Goal: Task Accomplishment & Management: Manage account settings

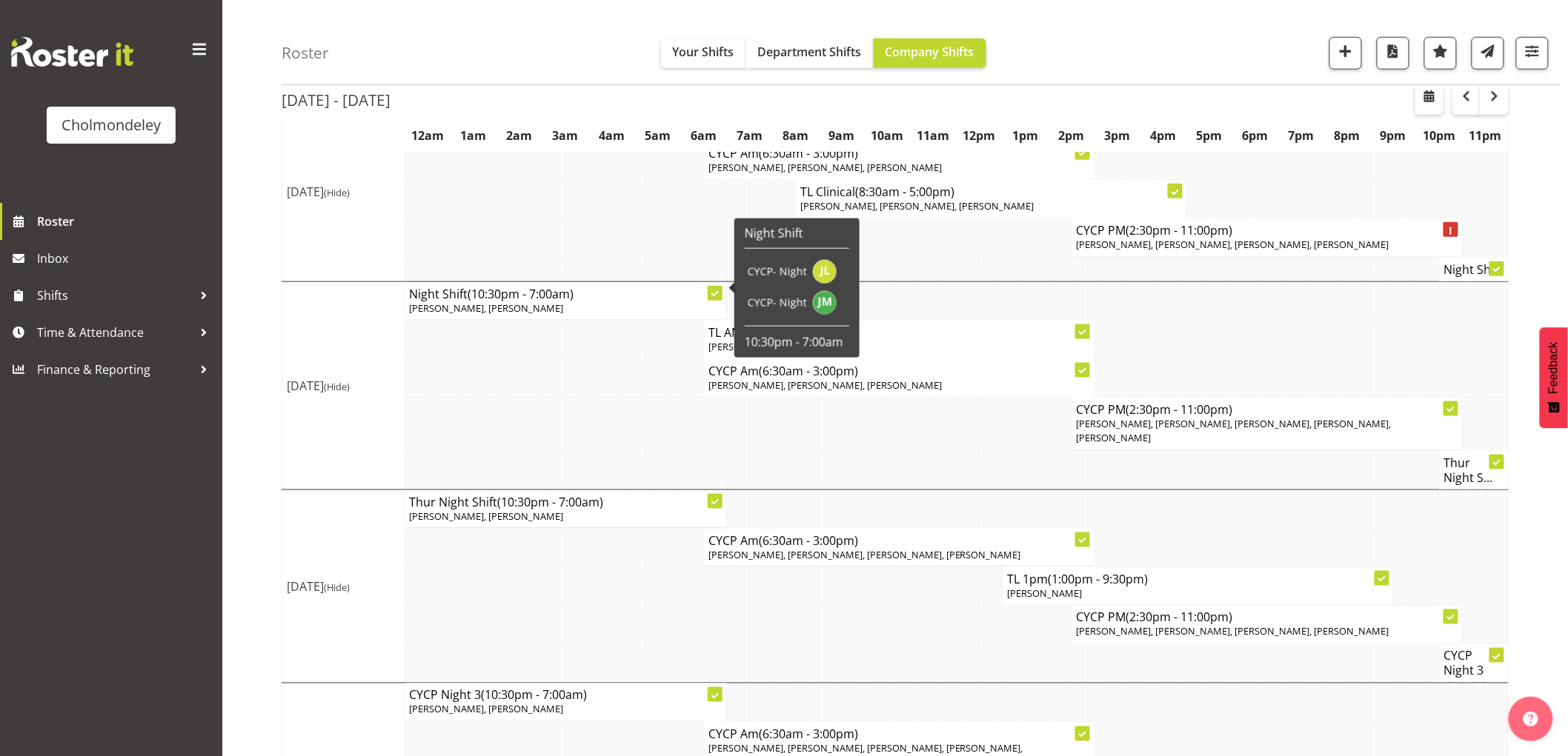
scroll to position [741, 0]
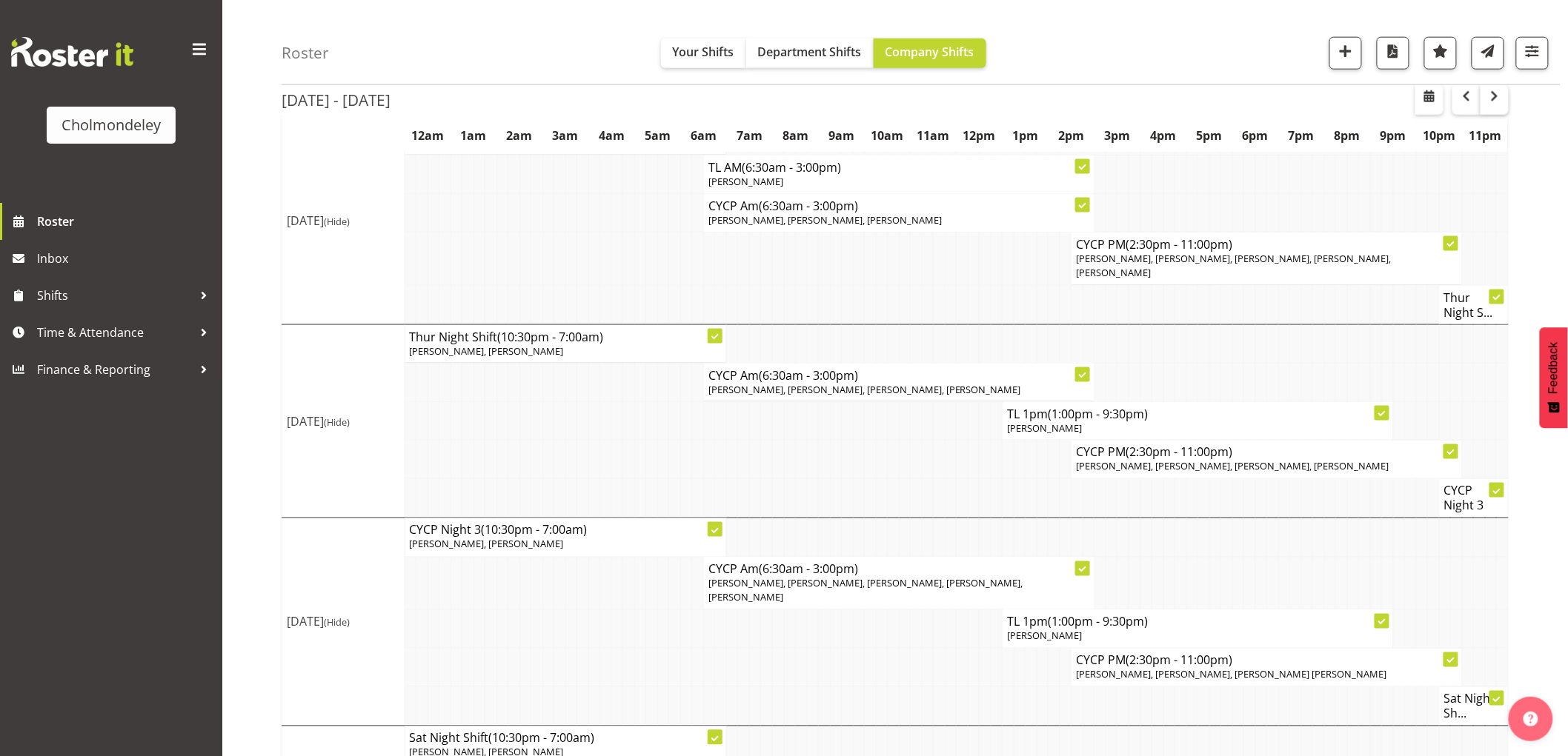
click at [1494, 101] on span "button" at bounding box center [1495, 96] width 18 height 18
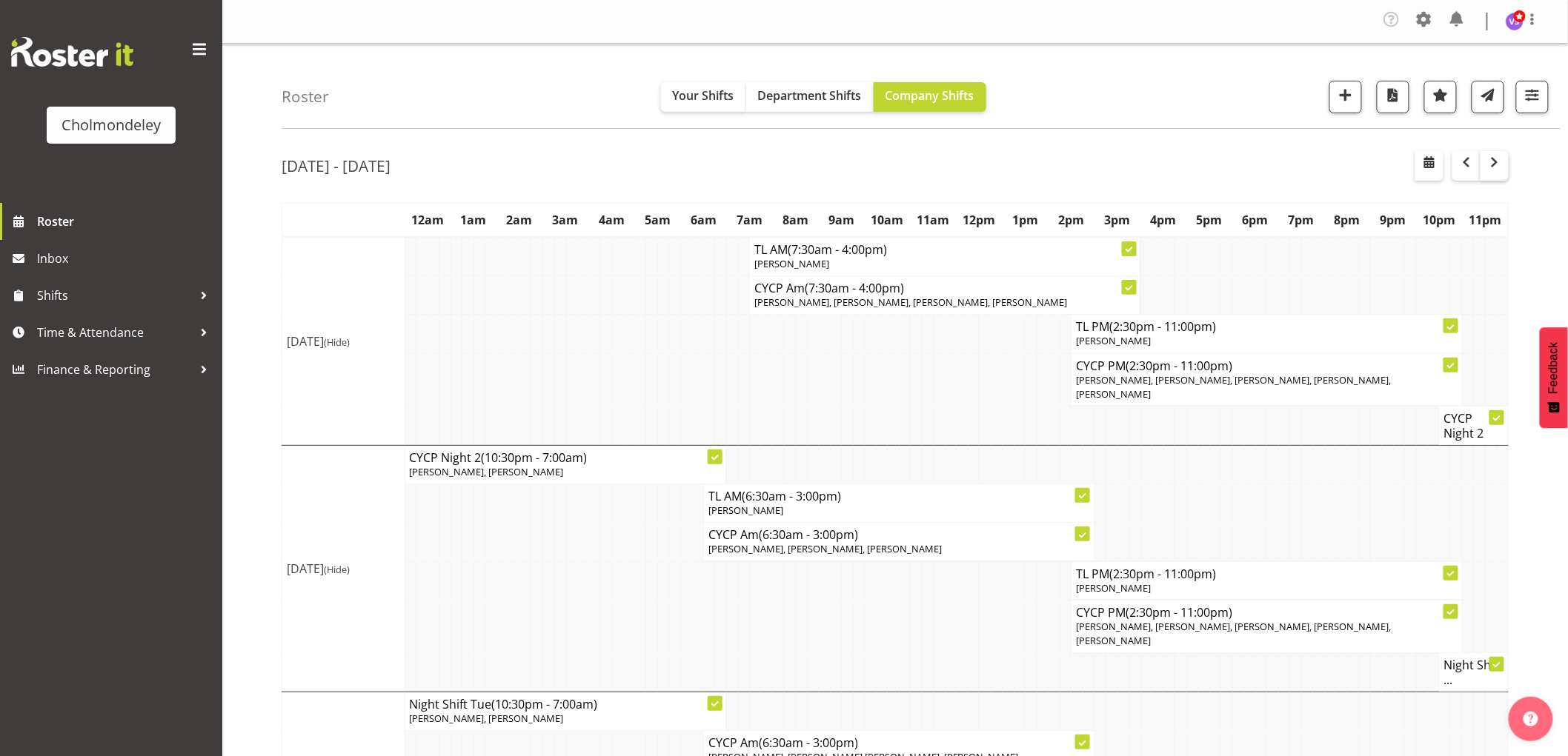
click at [1498, 161] on span "button" at bounding box center [1495, 163] width 18 height 18
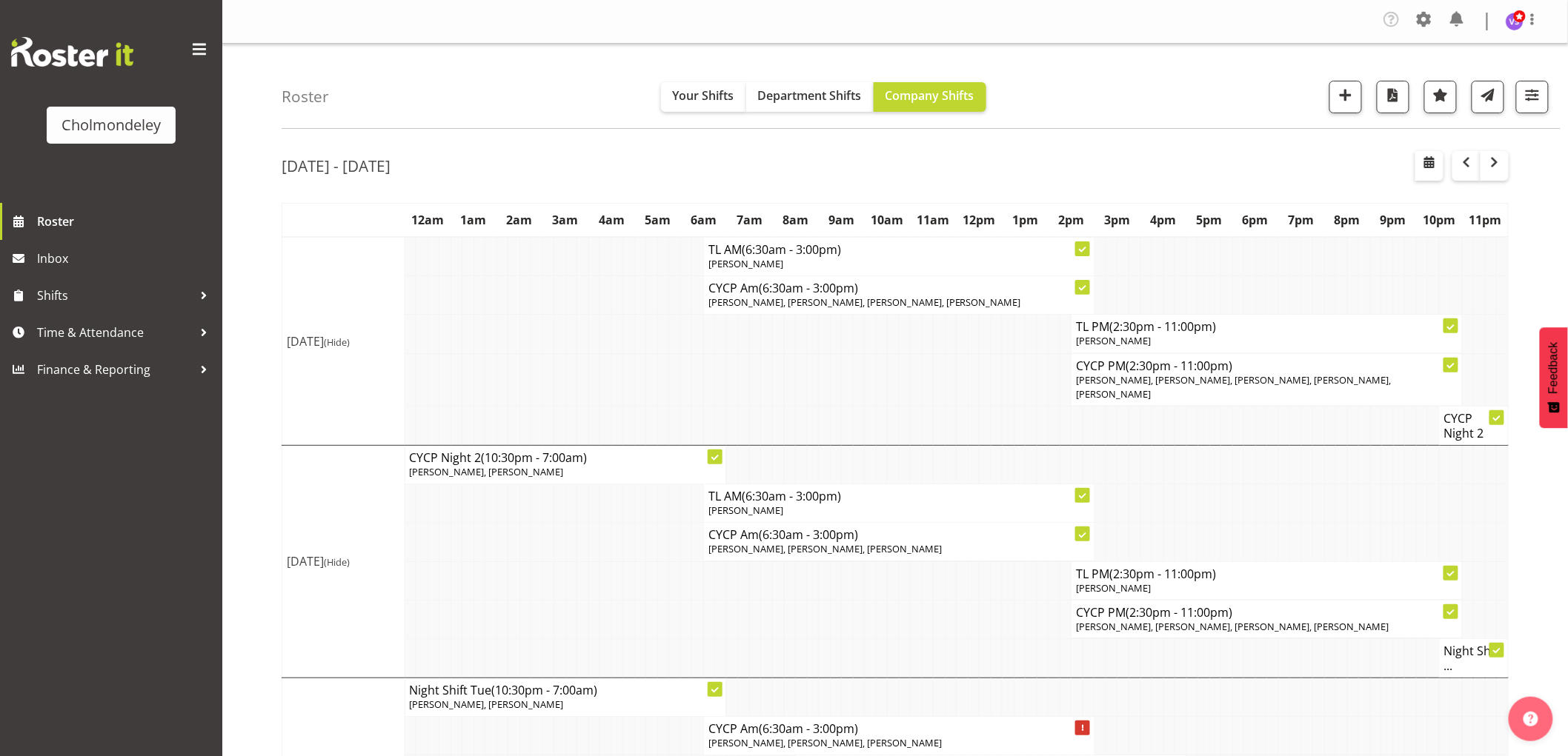
scroll to position [165, 0]
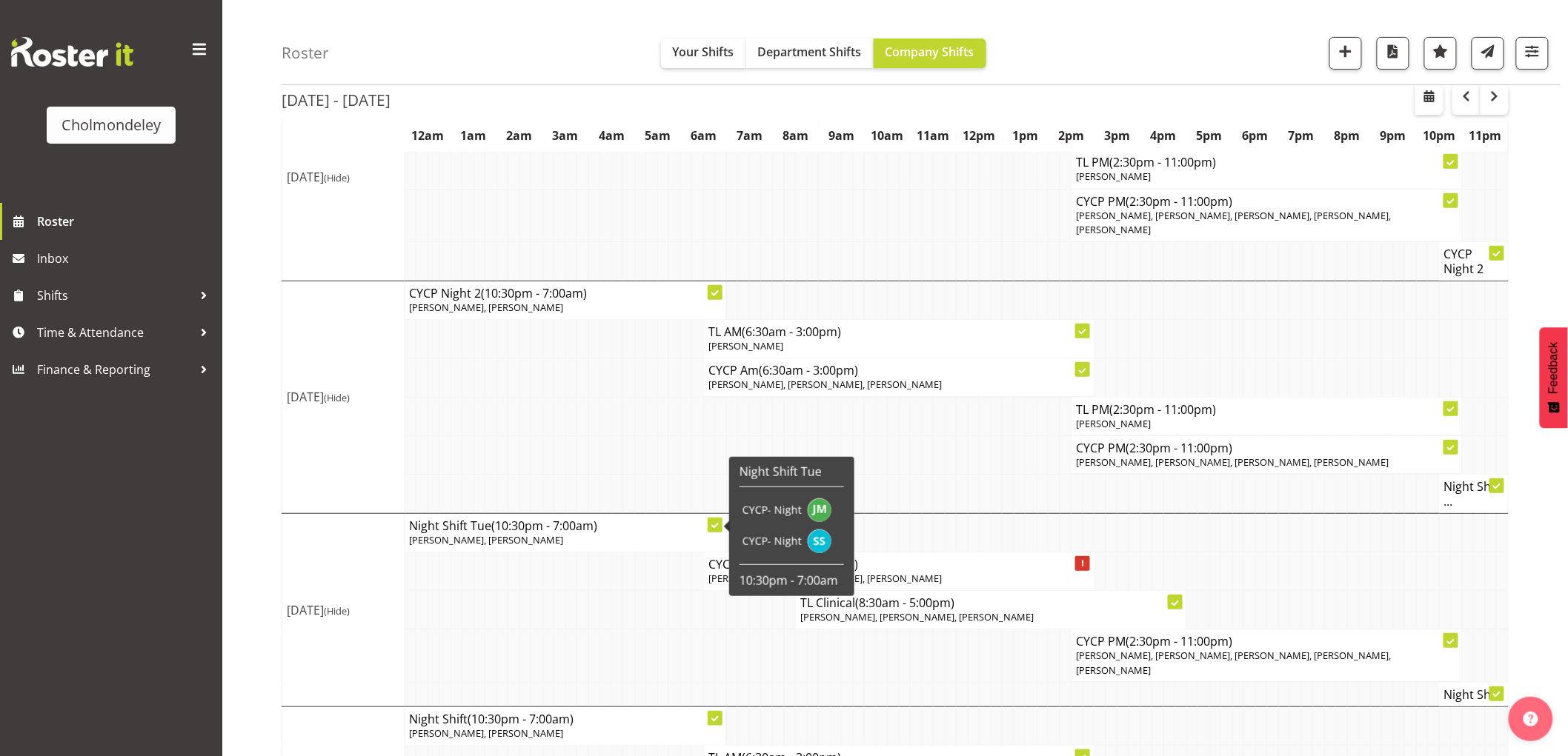
click at [613, 604] on td at bounding box center [617, 610] width 12 height 39
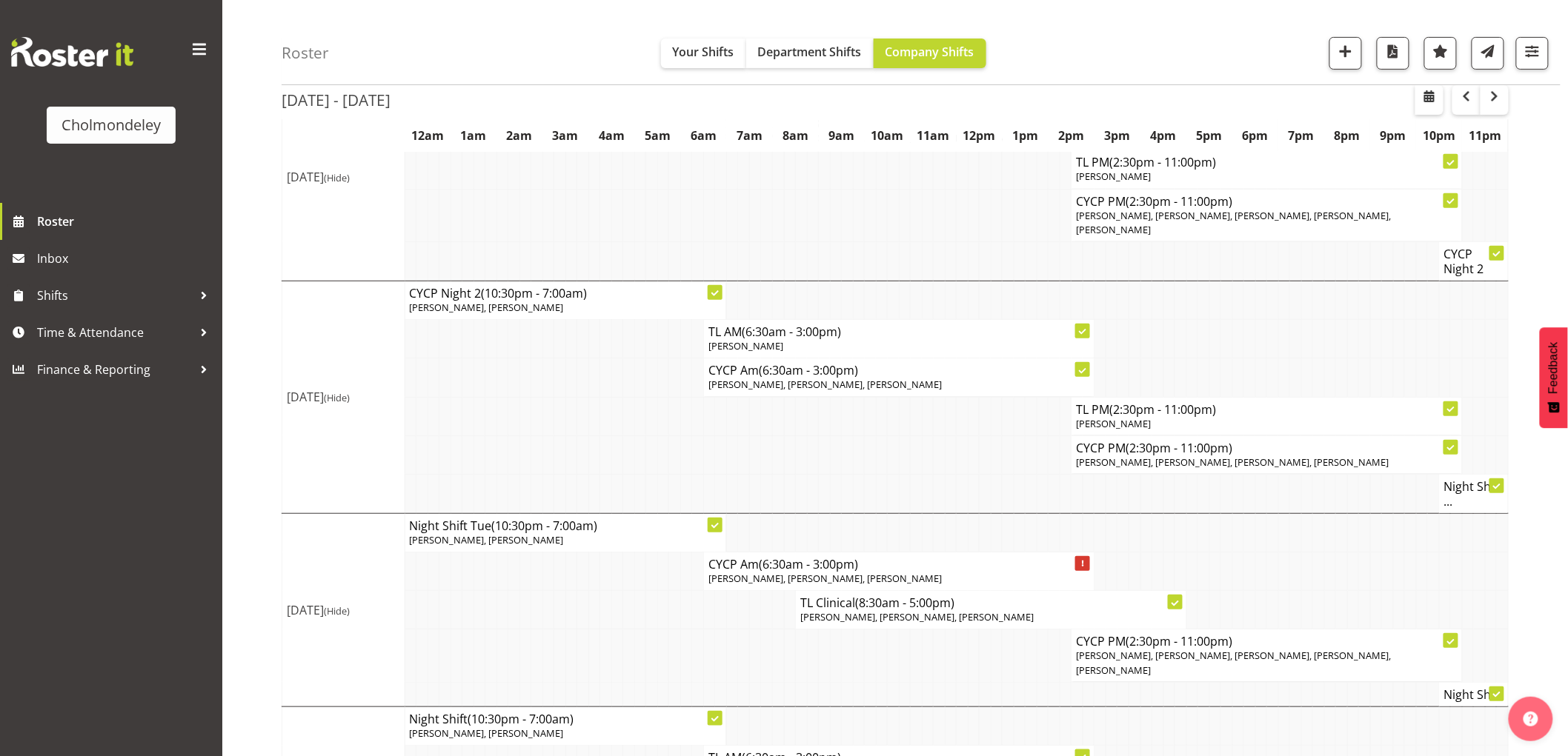
click at [598, 632] on td at bounding box center [594, 656] width 12 height 53
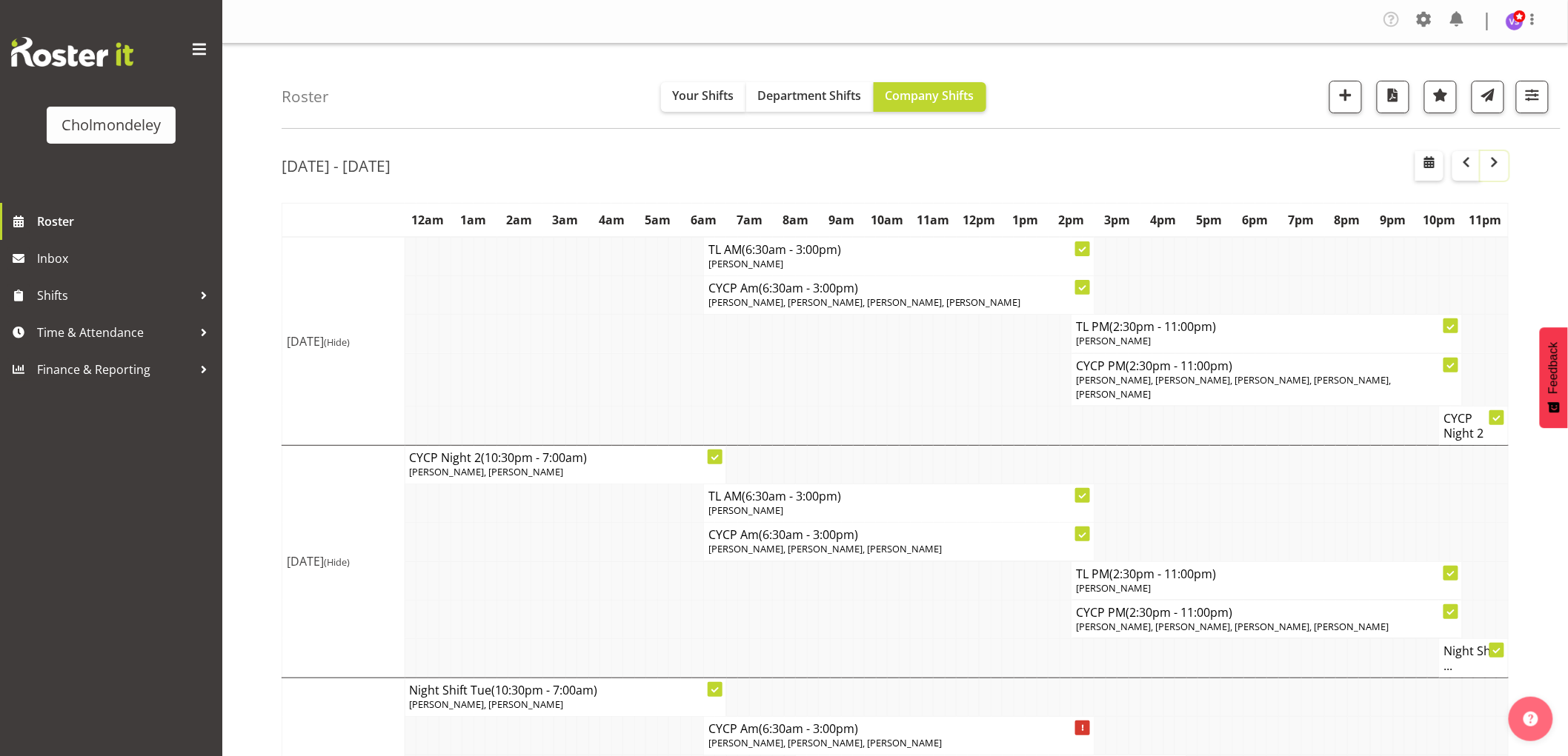
click at [1498, 165] on span "button" at bounding box center [1495, 163] width 18 height 18
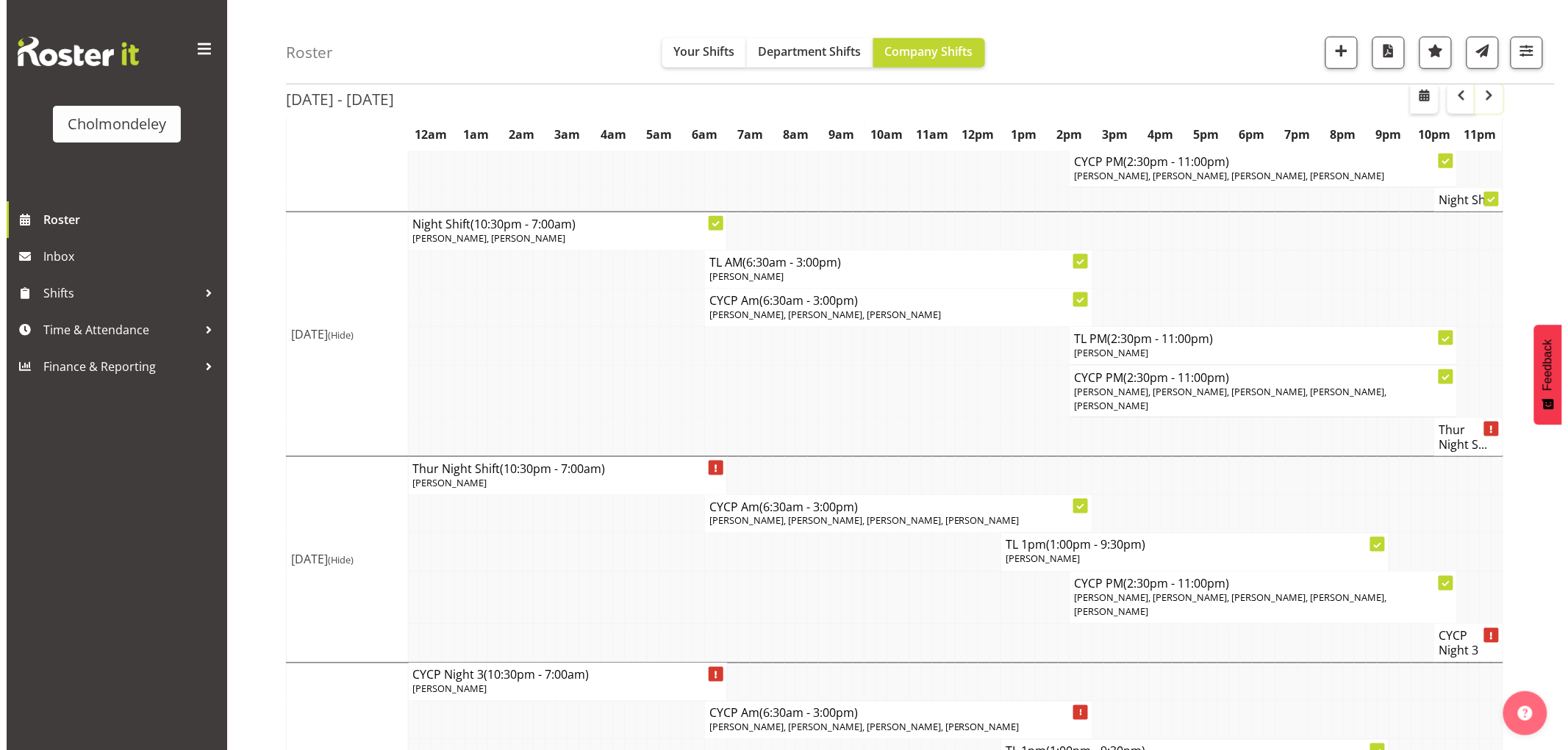
scroll to position [790, 0]
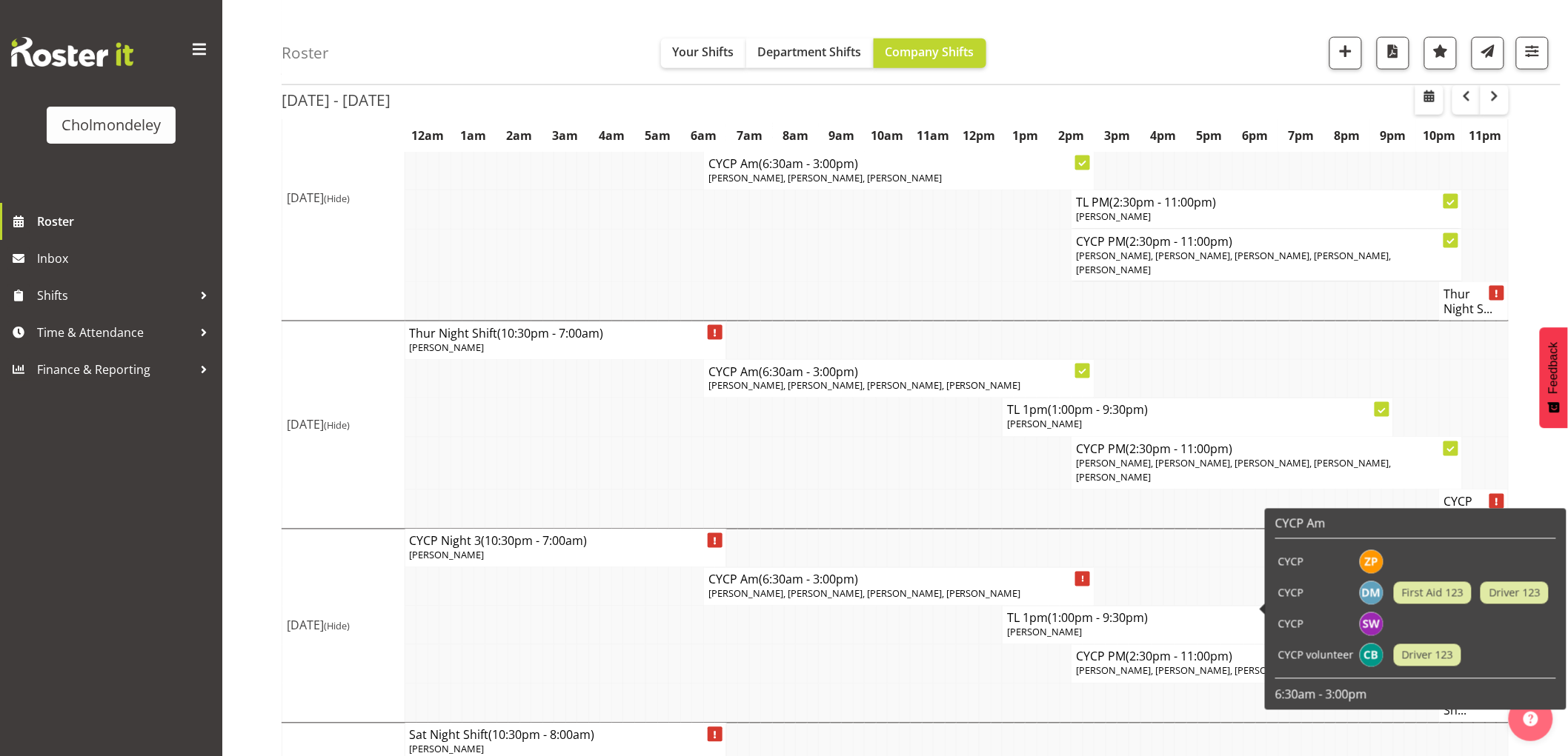
click at [1187, 665] on span "[PERSON_NAME], [PERSON_NAME], [PERSON_NAME]" at bounding box center [1192, 671] width 233 height 13
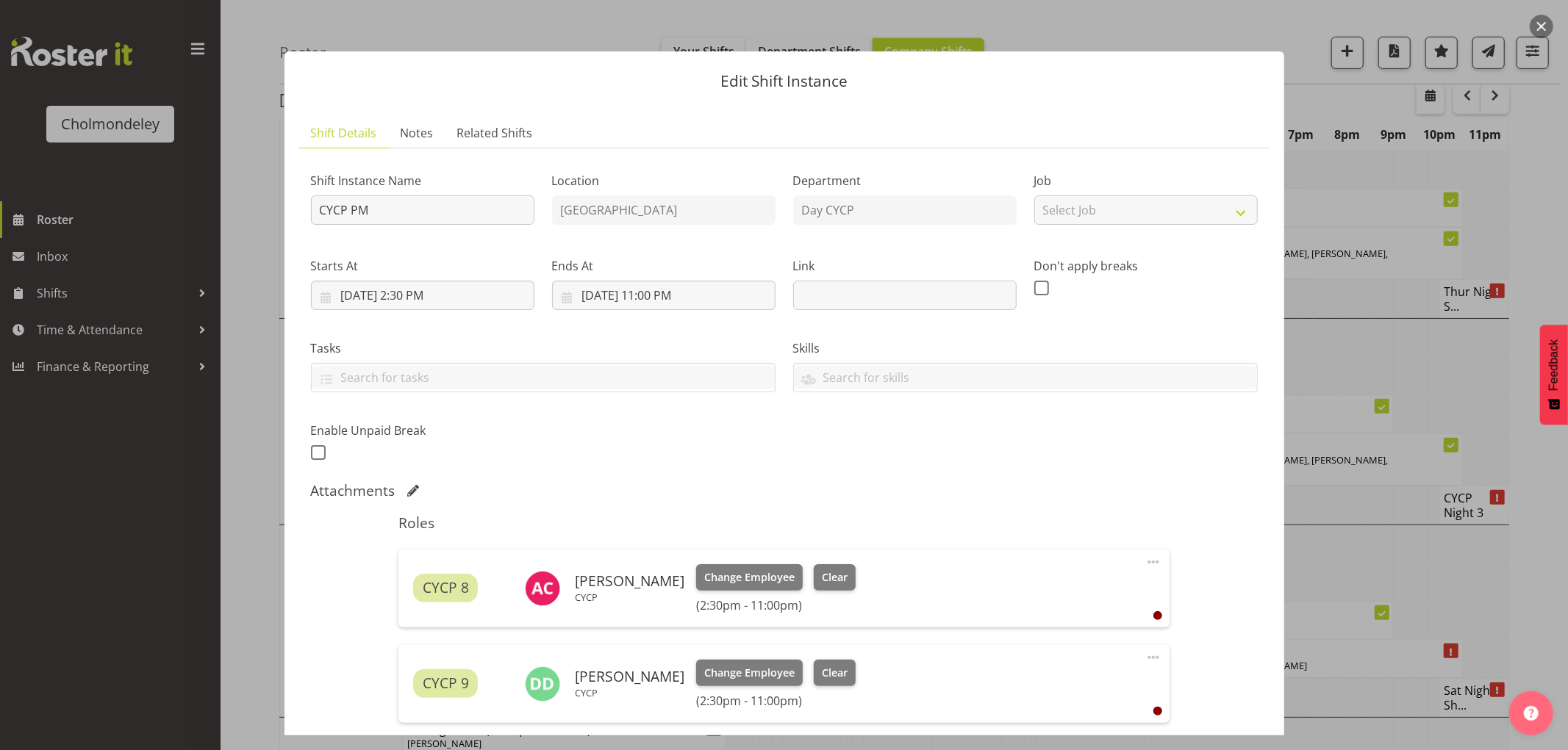
scroll to position [356, 0]
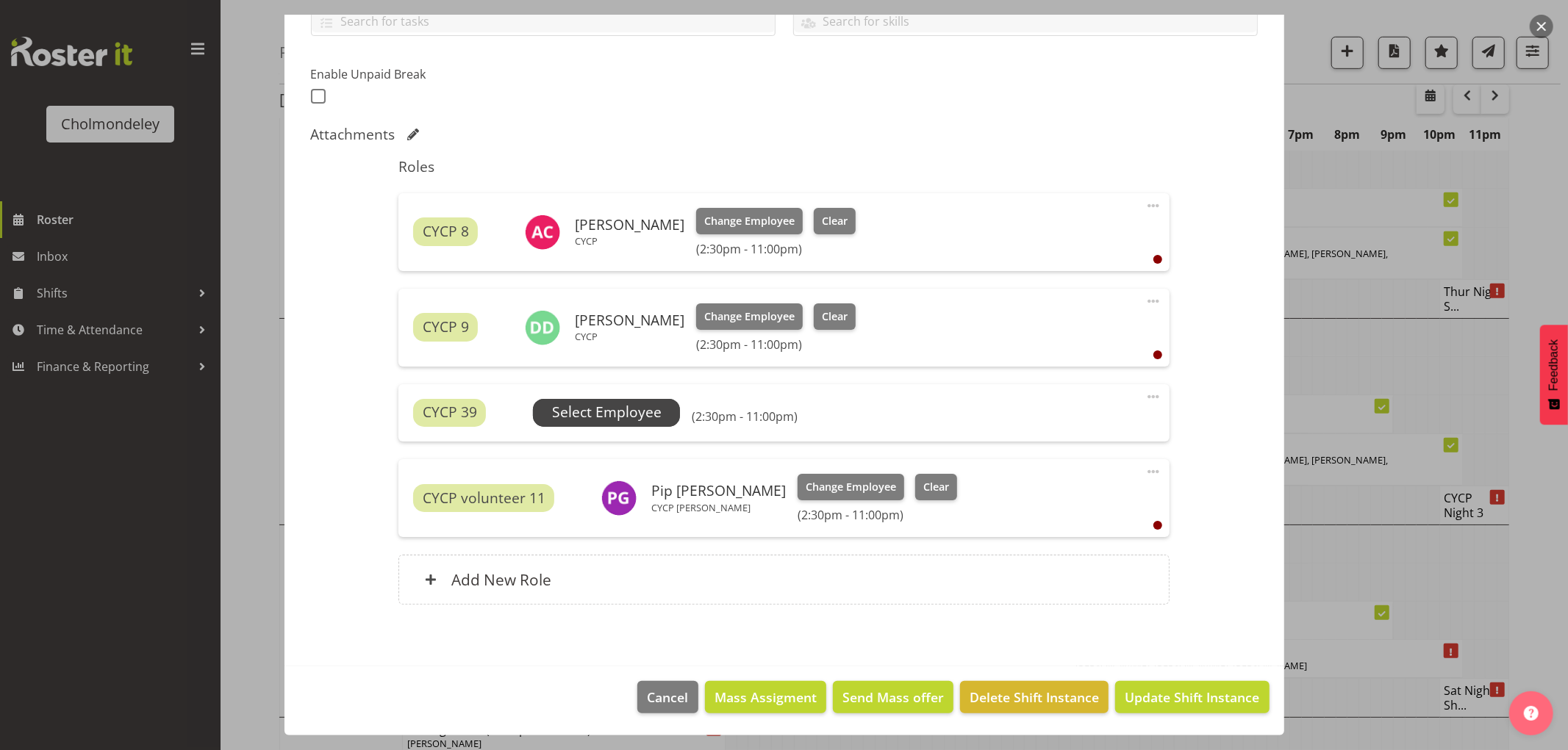
click at [611, 407] on span "Select Employee" at bounding box center [606, 412] width 109 height 22
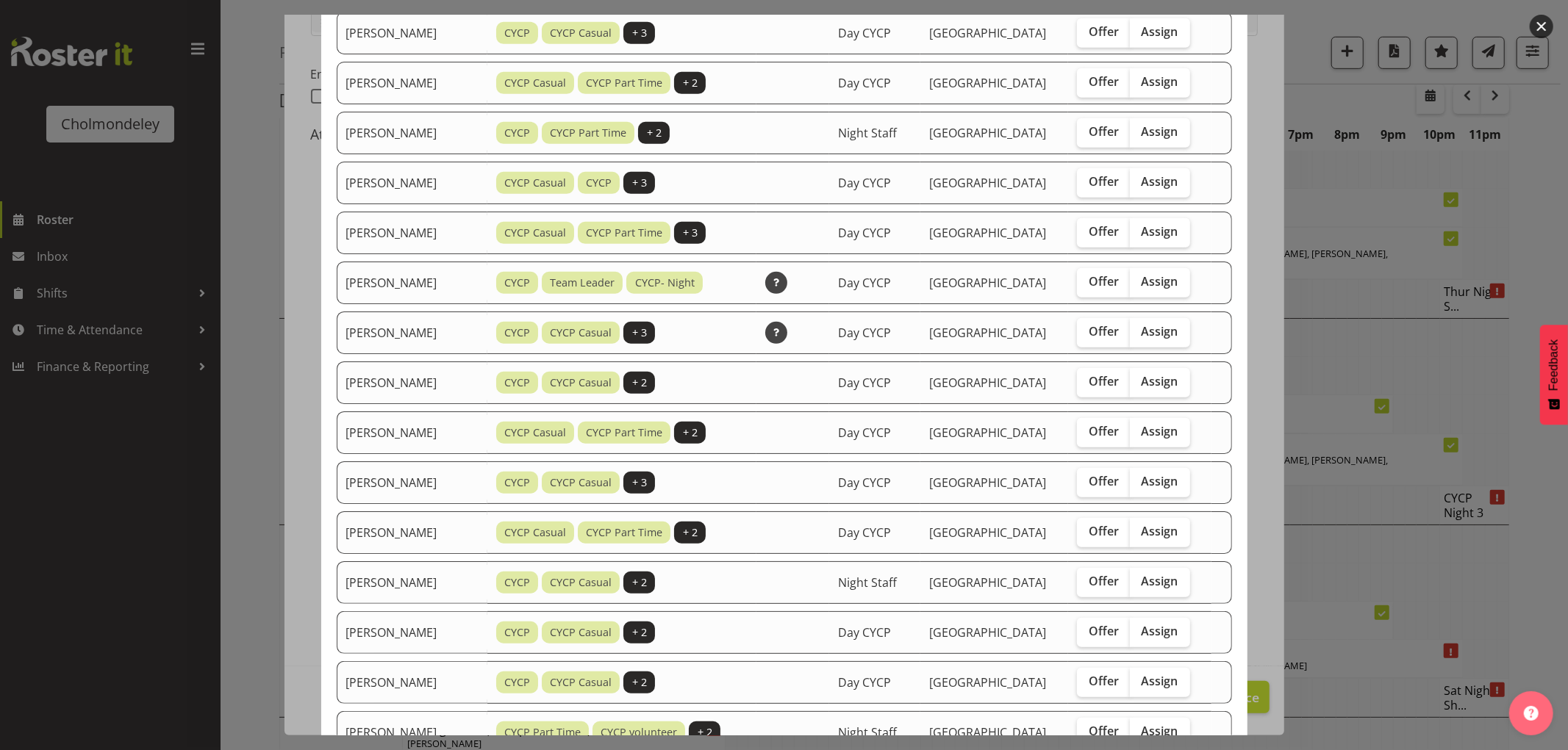
scroll to position [735, 0]
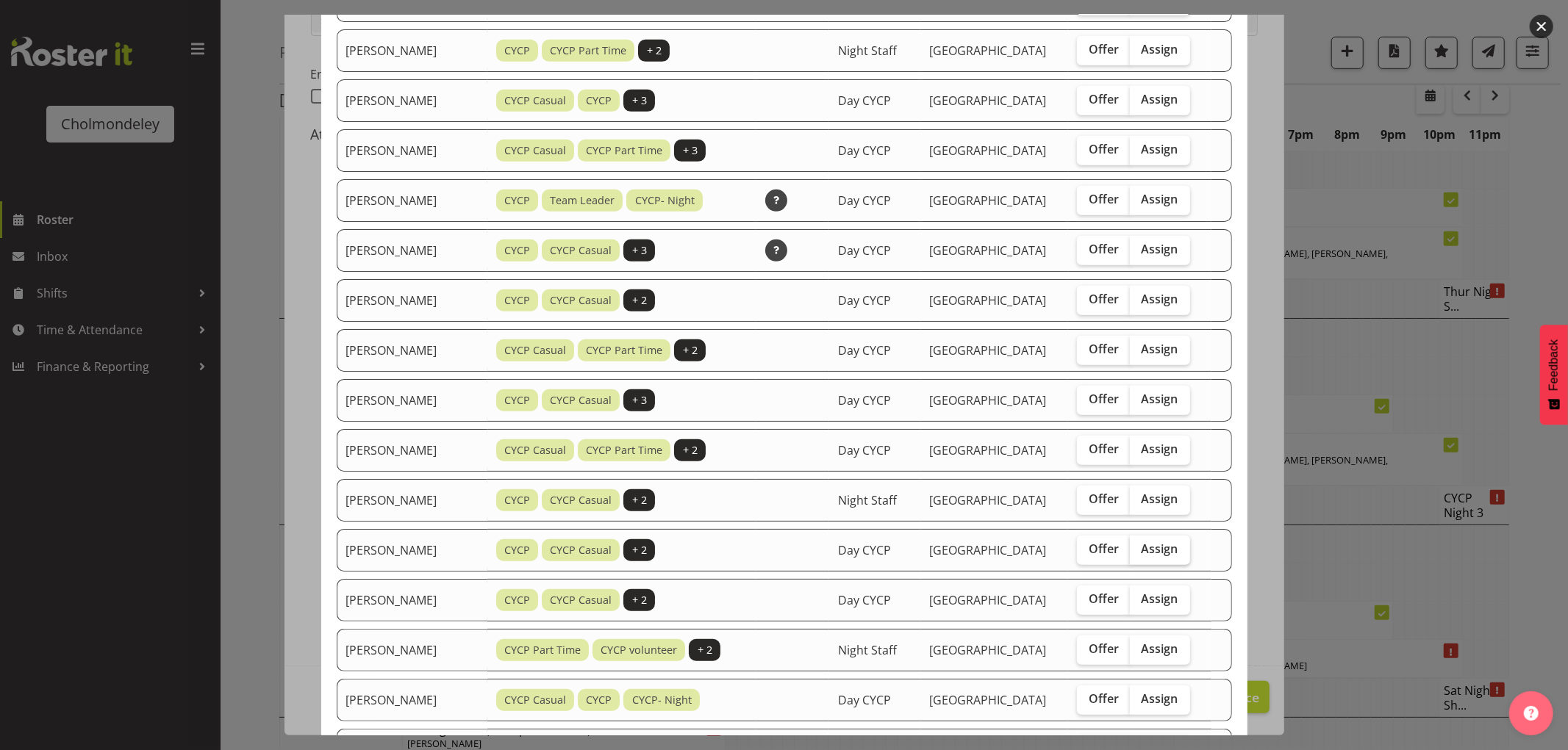
click at [1173, 554] on span "Assign" at bounding box center [1160, 548] width 36 height 15
click at [1139, 554] on input "Assign" at bounding box center [1135, 549] width 10 height 10
checkbox input "true"
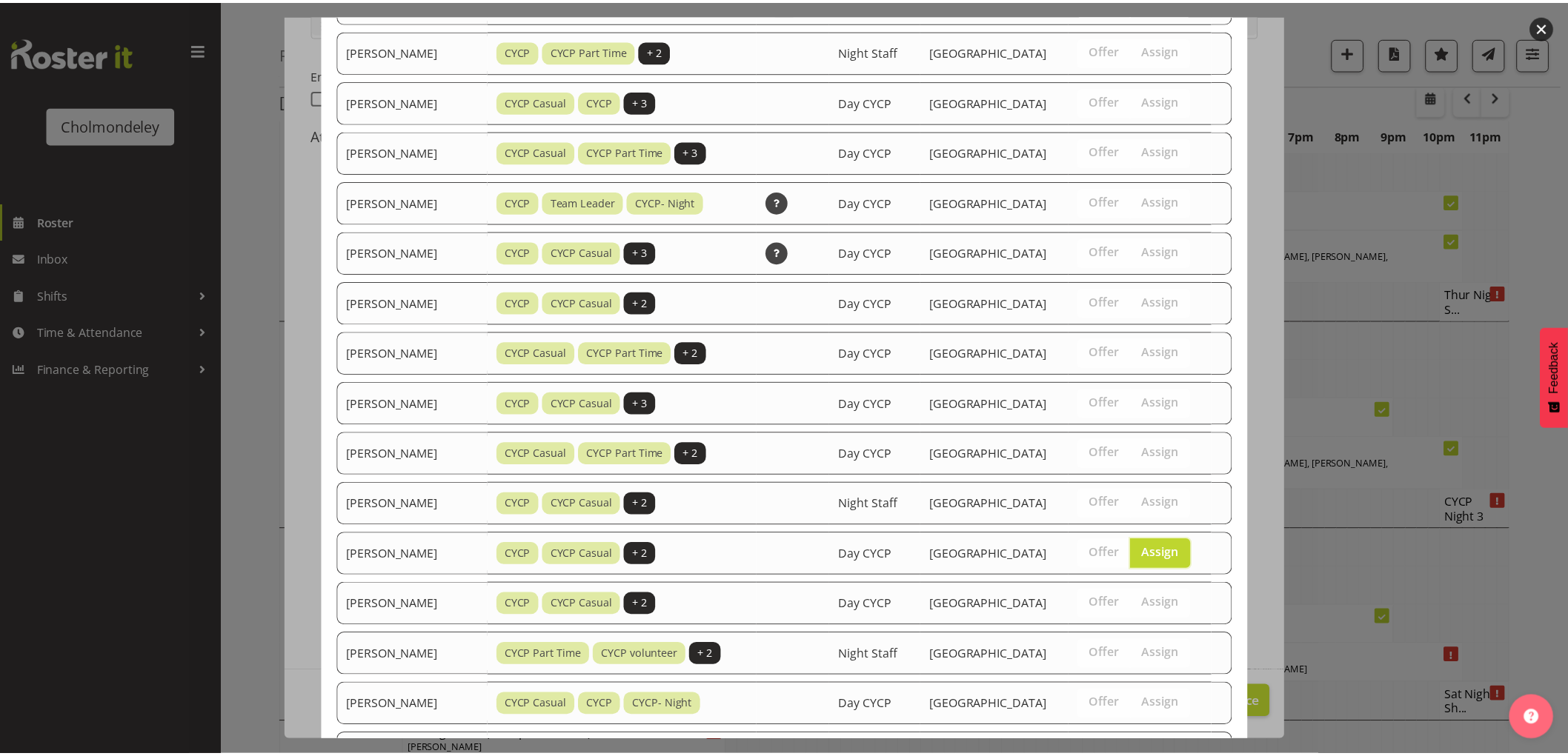
scroll to position [891, 0]
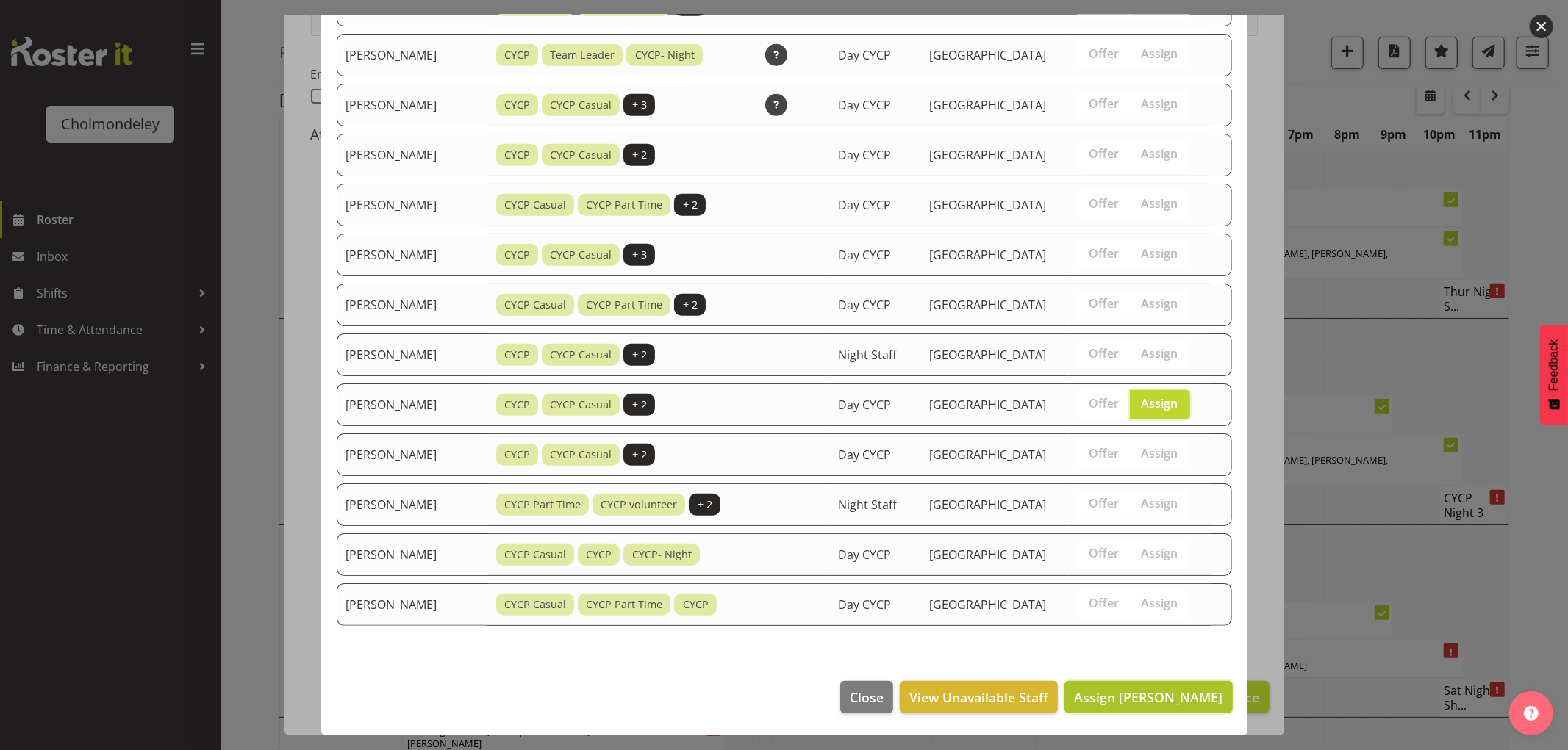
click at [1172, 699] on span "Assign [PERSON_NAME]" at bounding box center [1148, 698] width 149 height 18
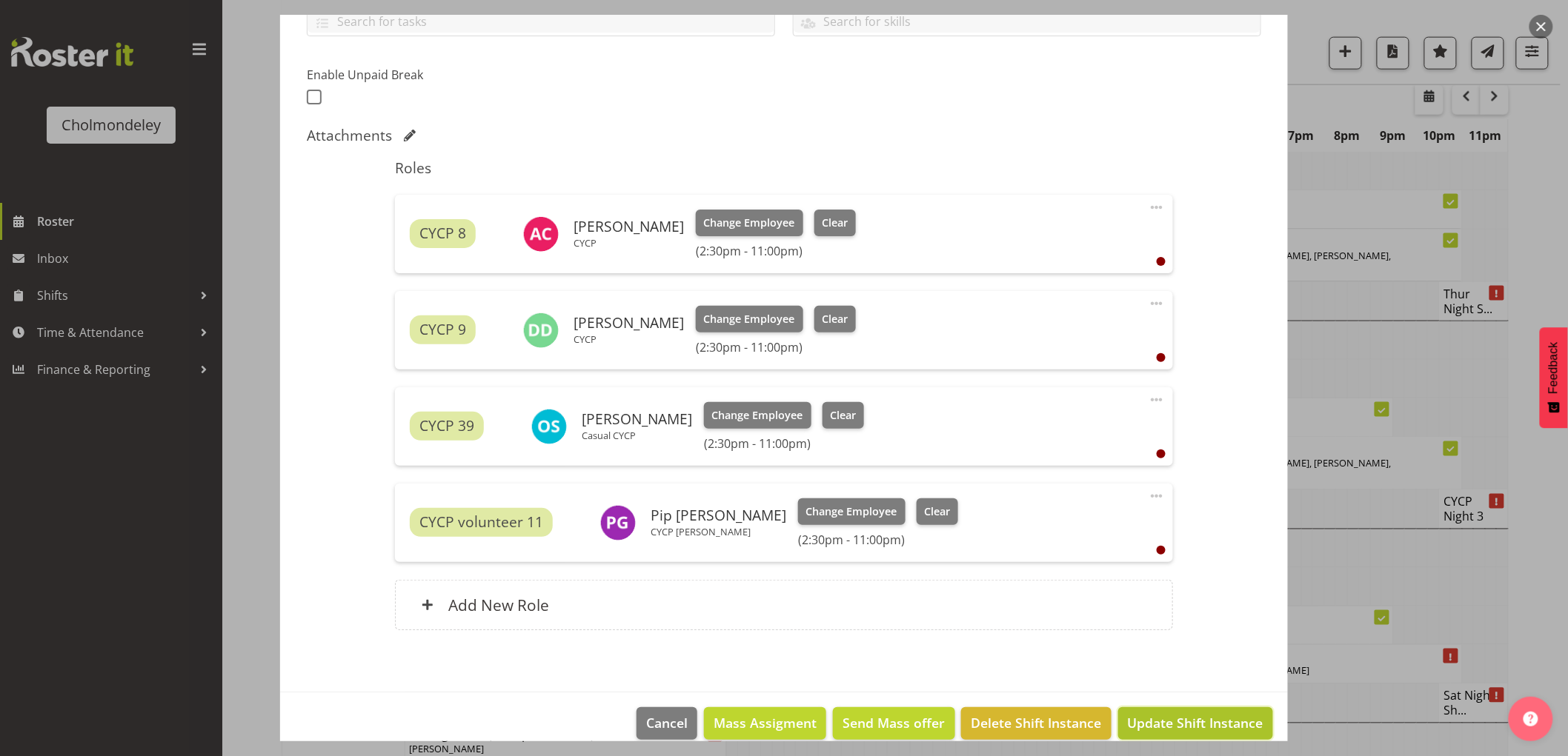
click at [1193, 715] on span "Update Shift Instance" at bounding box center [1195, 722] width 136 height 19
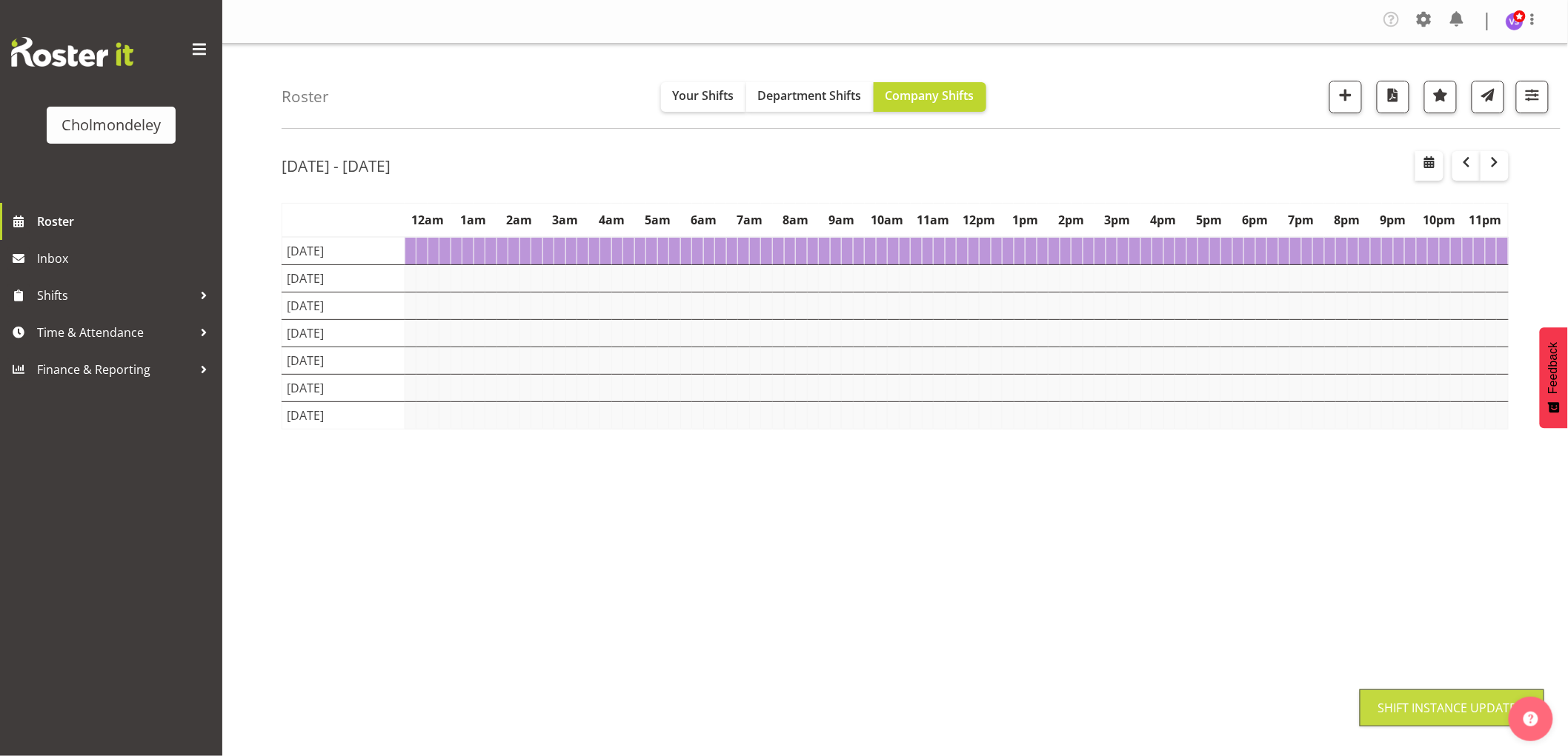
scroll to position [0, 0]
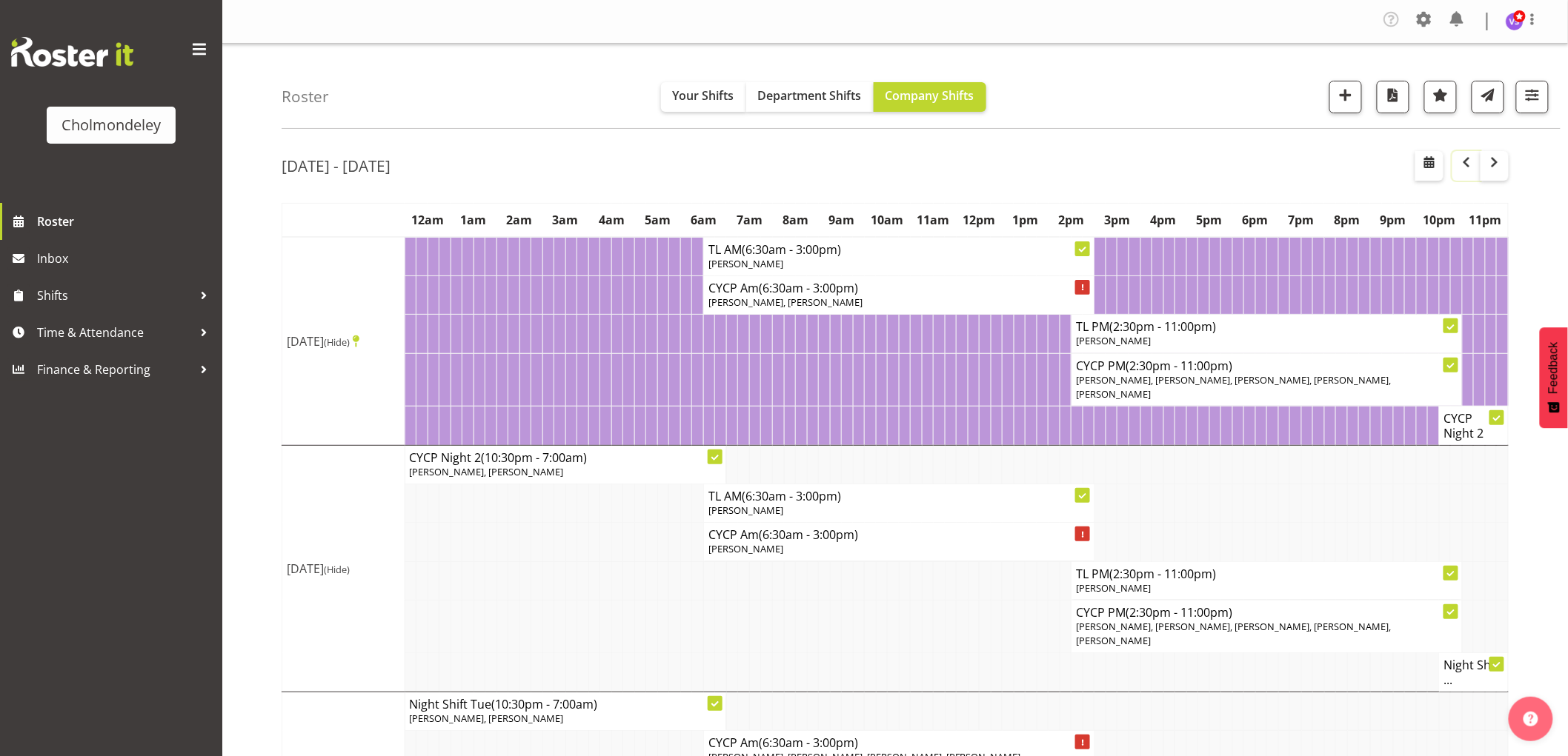
click at [1468, 159] on span "button" at bounding box center [1467, 163] width 18 height 18
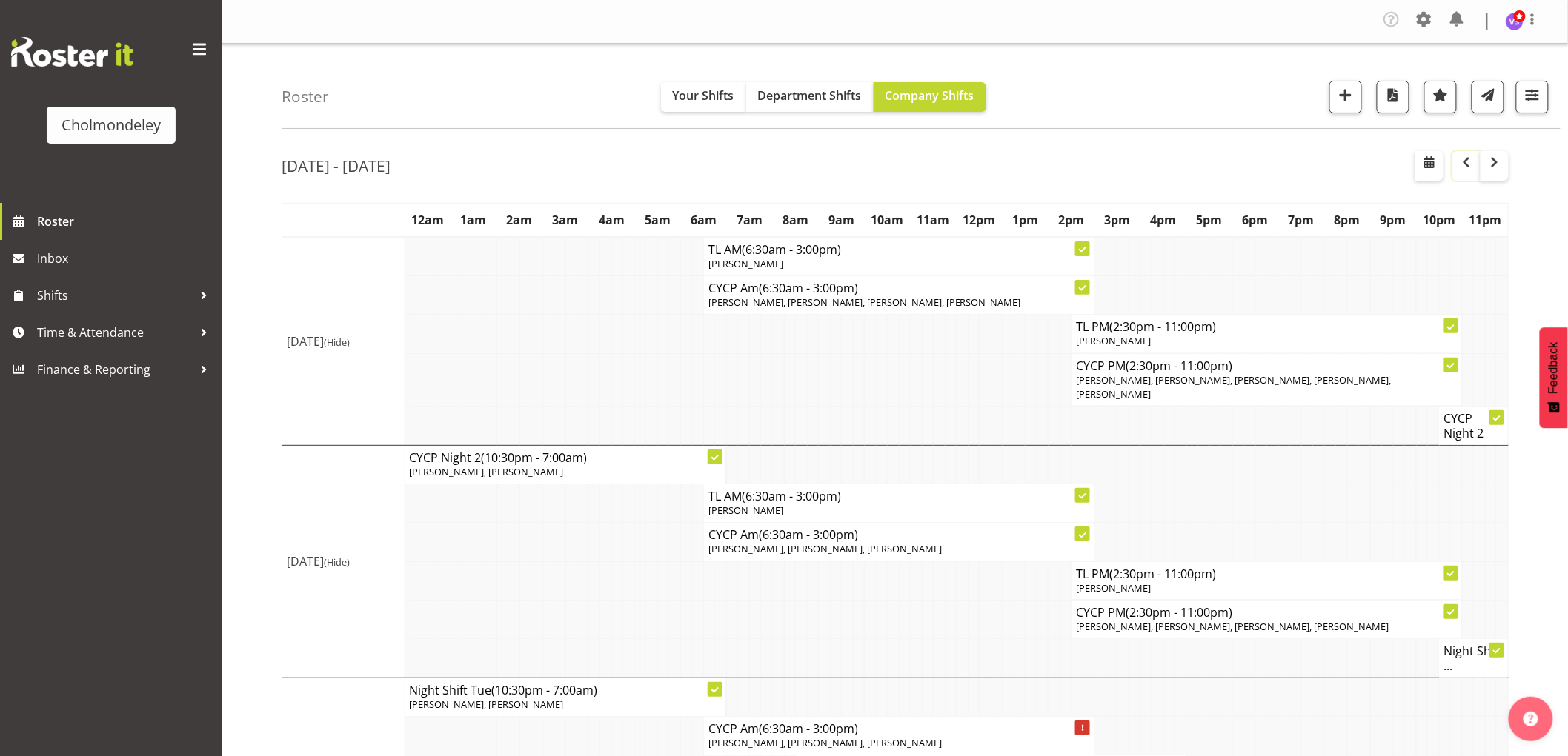
click at [1468, 159] on span "button" at bounding box center [1467, 163] width 18 height 18
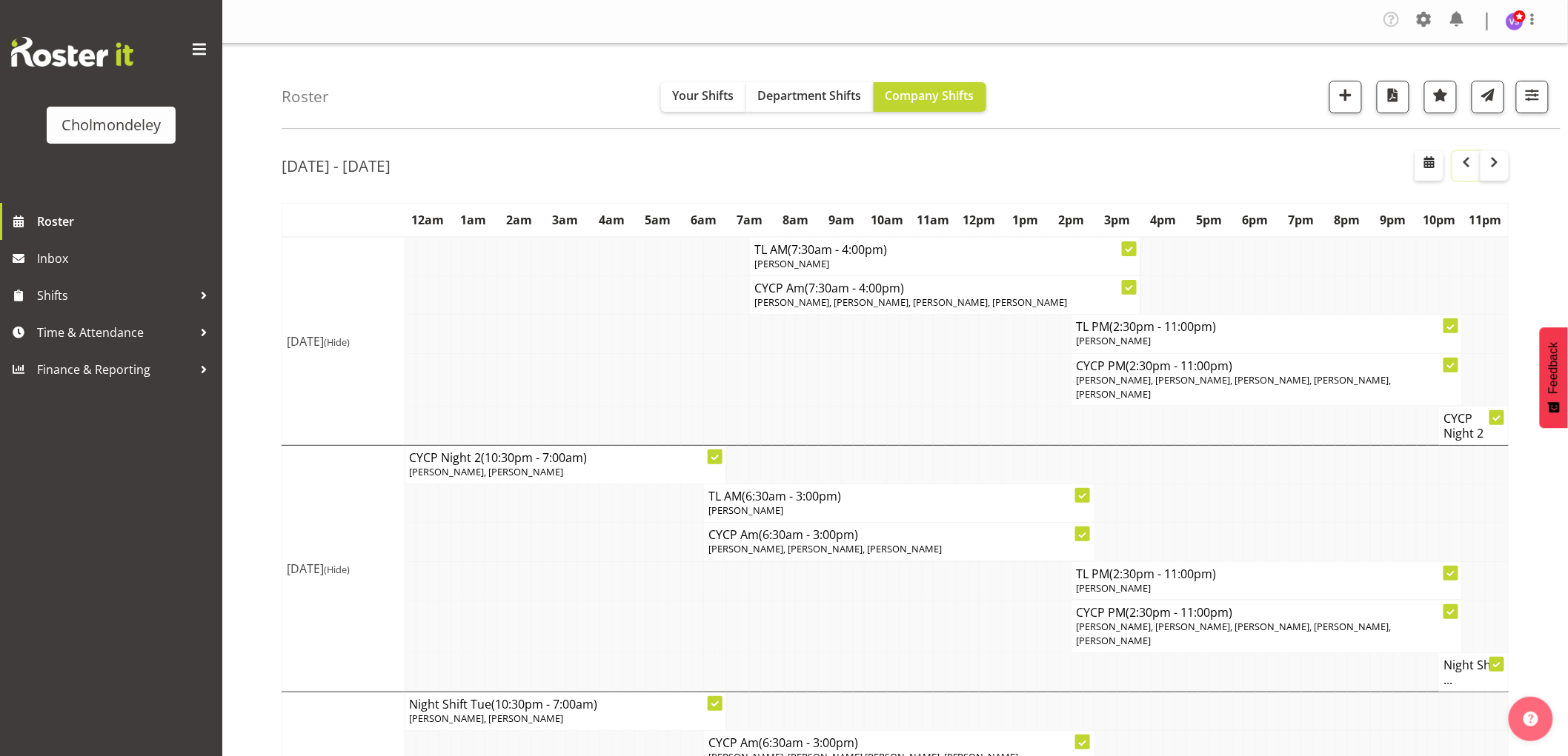
click at [1464, 171] on span "button" at bounding box center [1467, 163] width 18 height 18
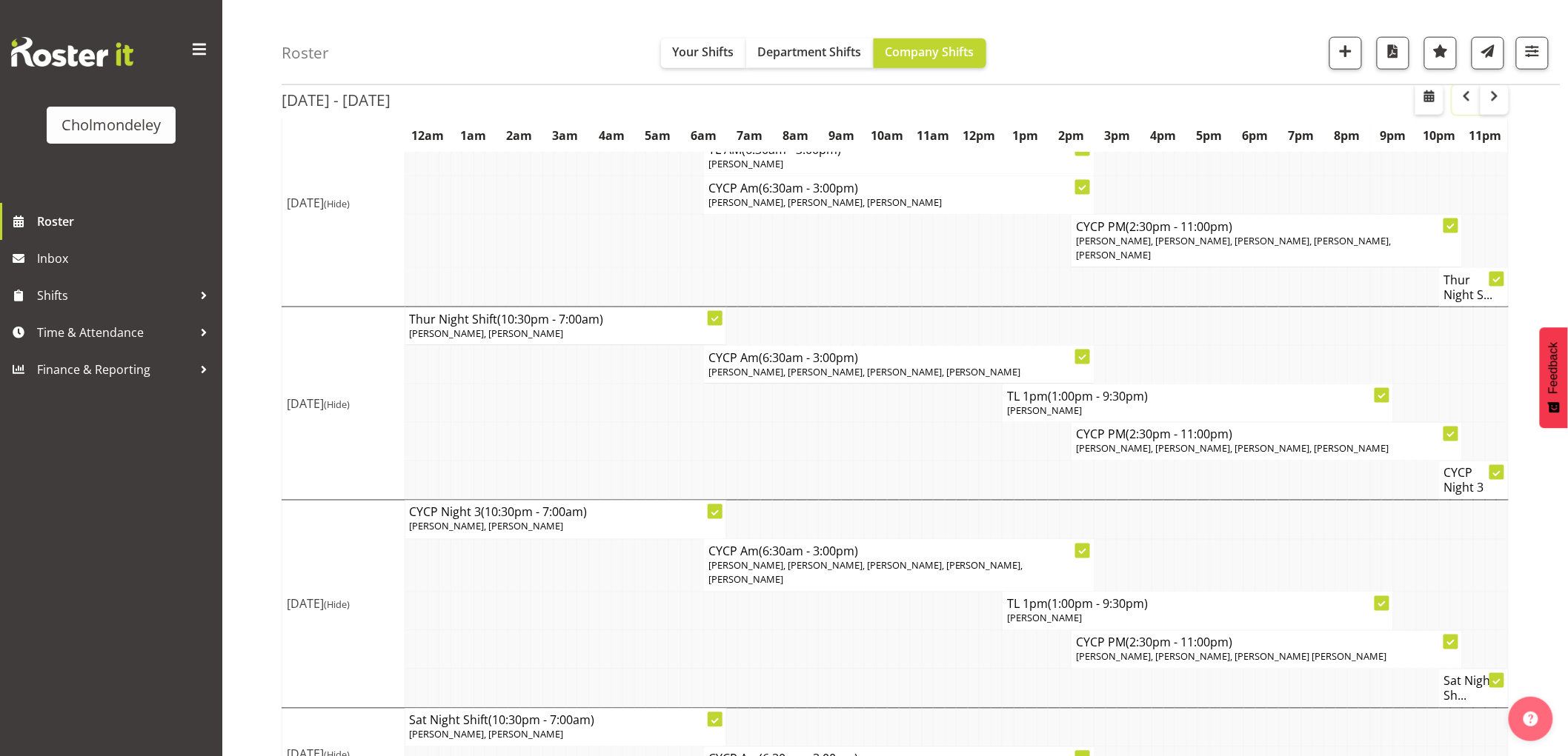
scroll to position [346, 0]
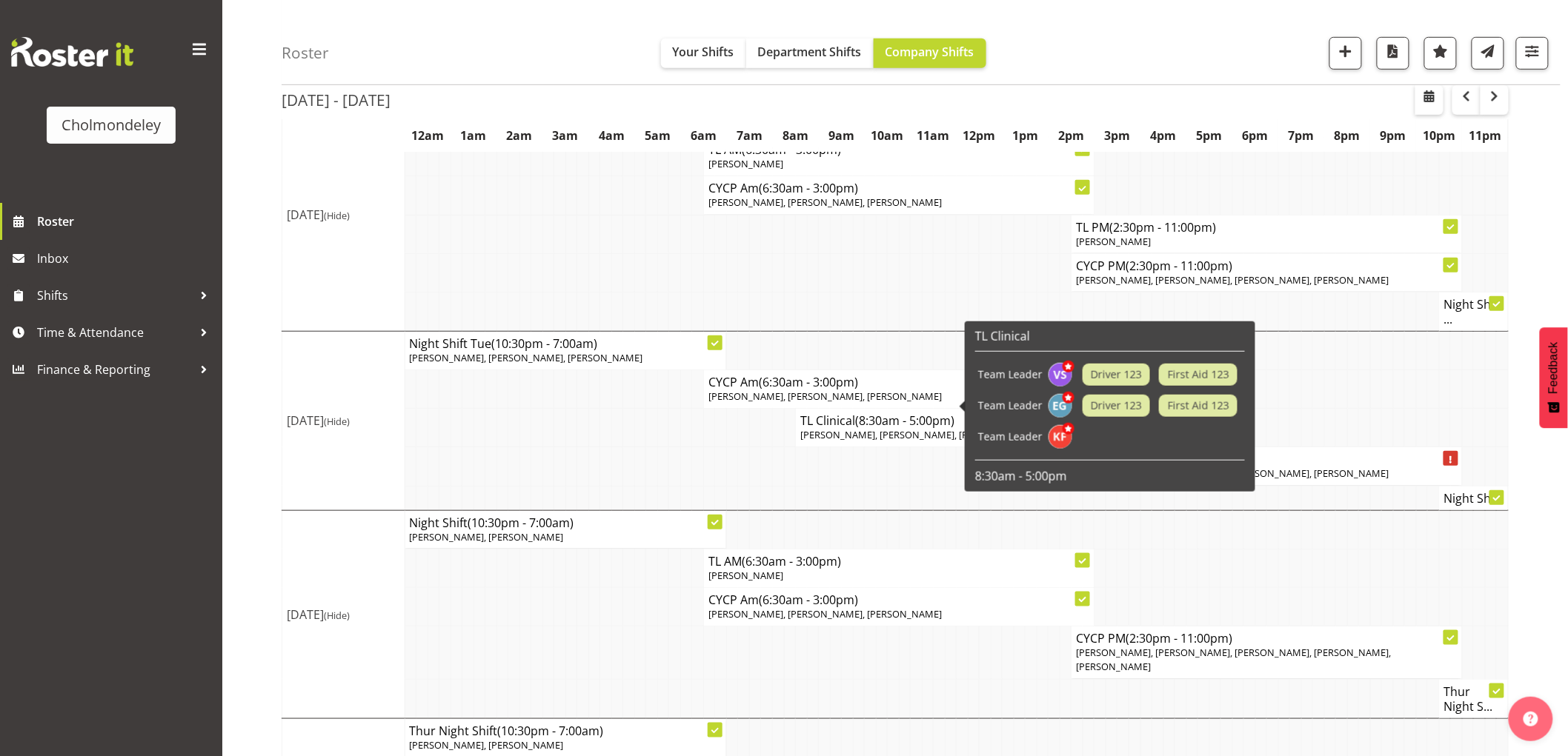
click at [569, 454] on td at bounding box center [572, 466] width 12 height 39
